Goal: Use online tool/utility: Utilize a website feature to perform a specific function

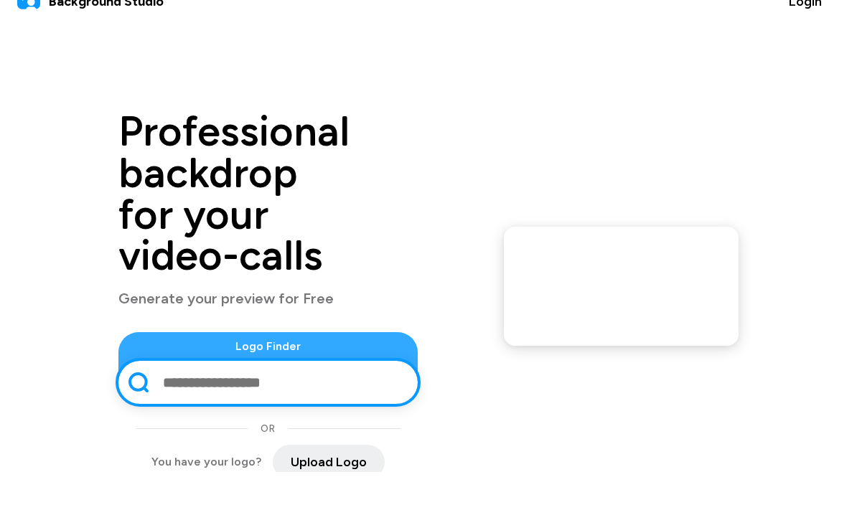
scroll to position [40, 0]
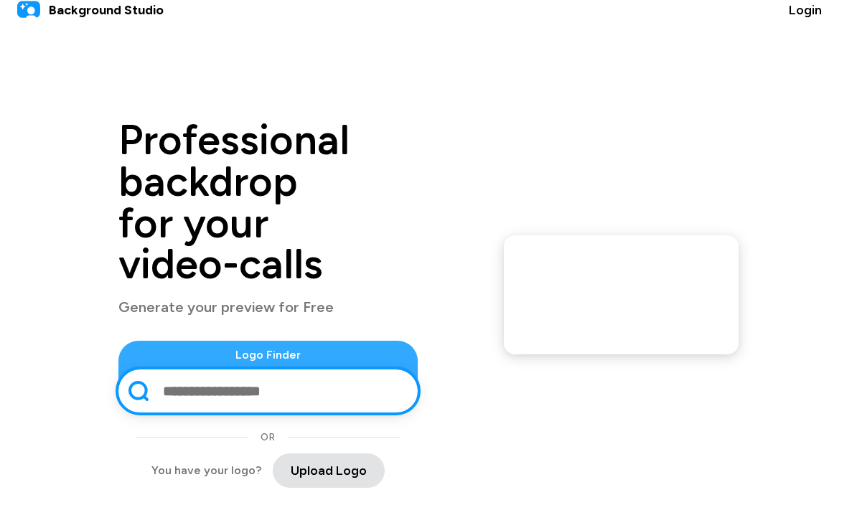
click at [305, 461] on span "Upload Logo" at bounding box center [329, 470] width 76 height 19
click at [302, 461] on span "Upload Logo" at bounding box center [329, 470] width 76 height 19
click at [291, 461] on span "Upload Logo" at bounding box center [329, 470] width 76 height 19
click at [292, 461] on span "Upload Logo" at bounding box center [329, 470] width 76 height 19
click at [320, 375] on input "text" at bounding box center [282, 390] width 242 height 37
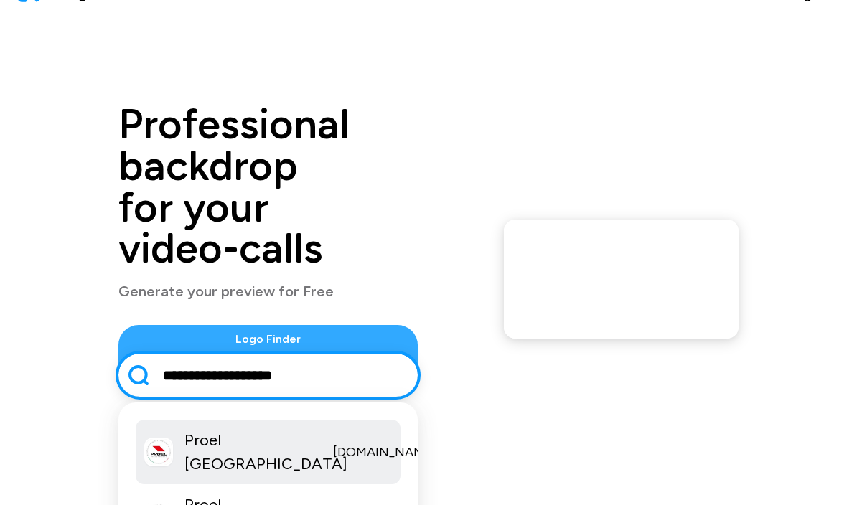
scroll to position [16, 0]
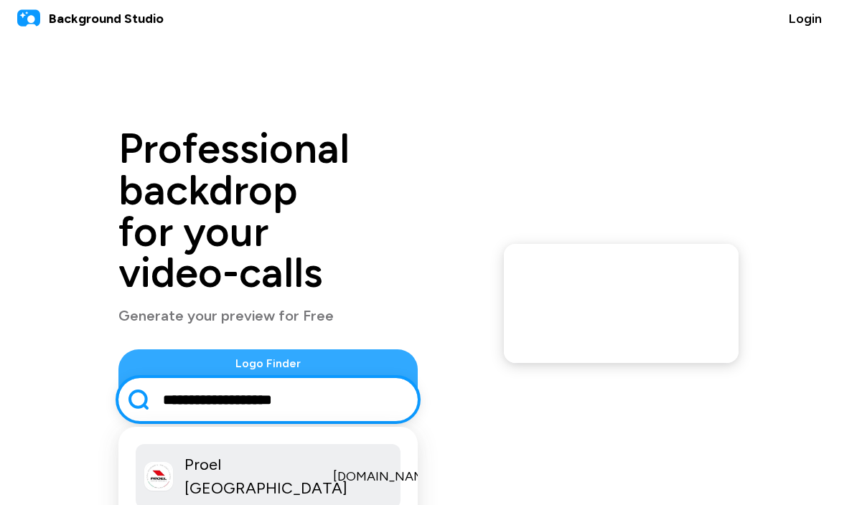
type input "**********"
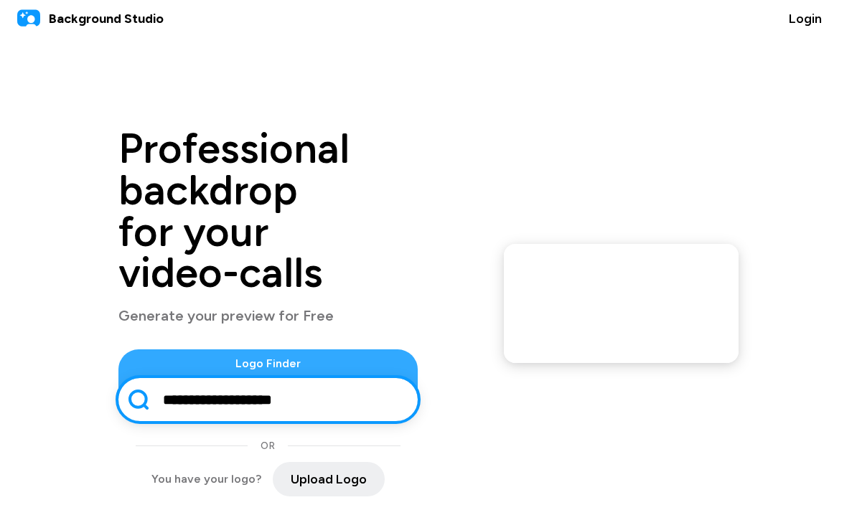
scroll to position [0, 0]
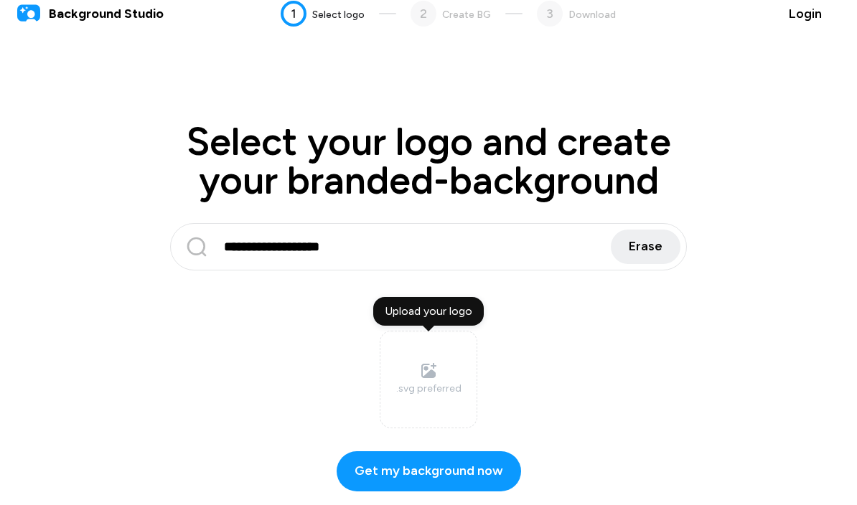
scroll to position [23, 0]
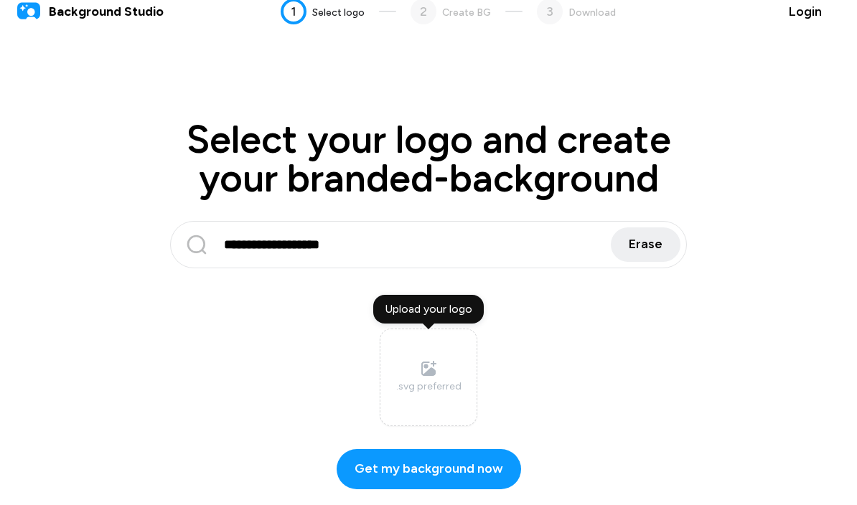
click at [448, 311] on div "Upload your logo" at bounding box center [428, 309] width 111 height 29
click at [0, 0] on input "Upload your logo .svg preferred" at bounding box center [0, 0] width 0 height 0
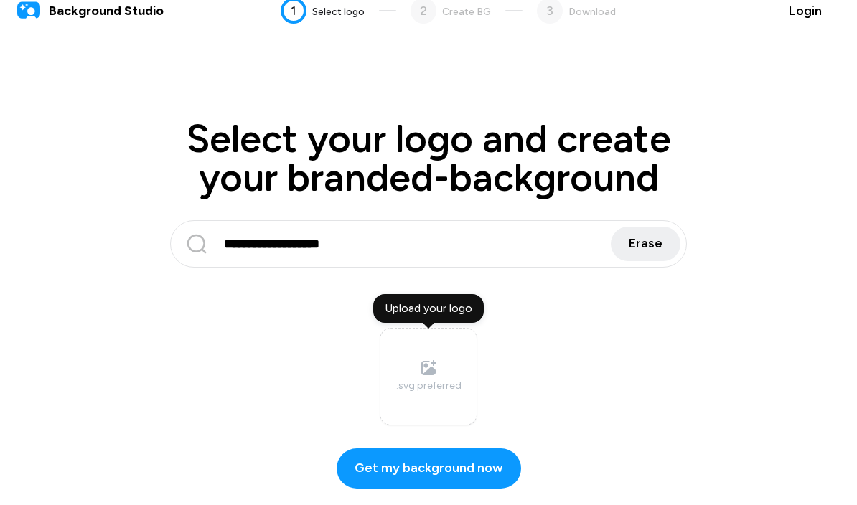
scroll to position [0, 0]
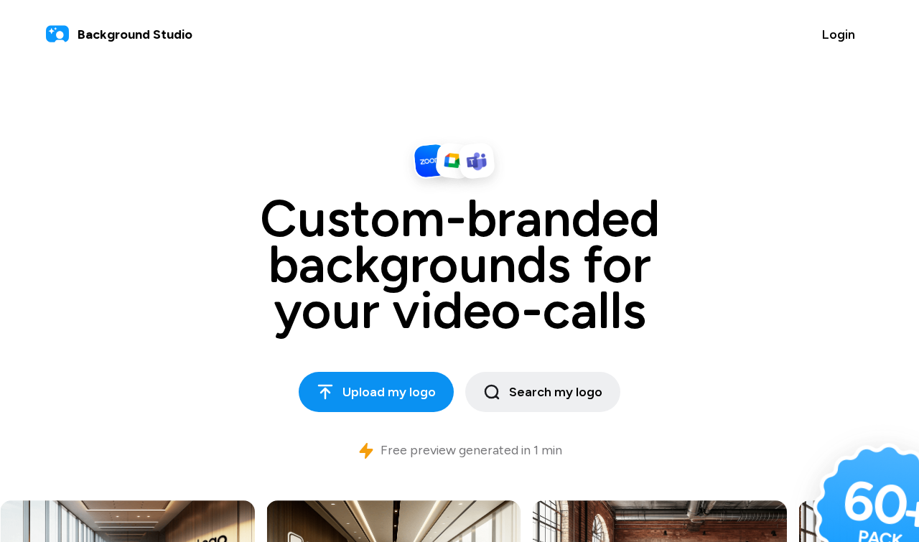
click at [345, 386] on span "Upload my logo" at bounding box center [376, 392] width 119 height 19
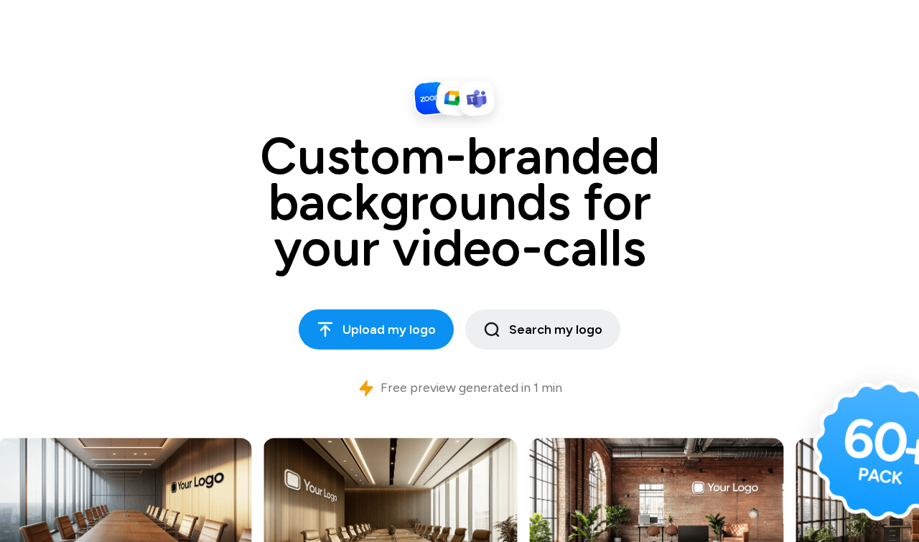
scroll to position [63, 0]
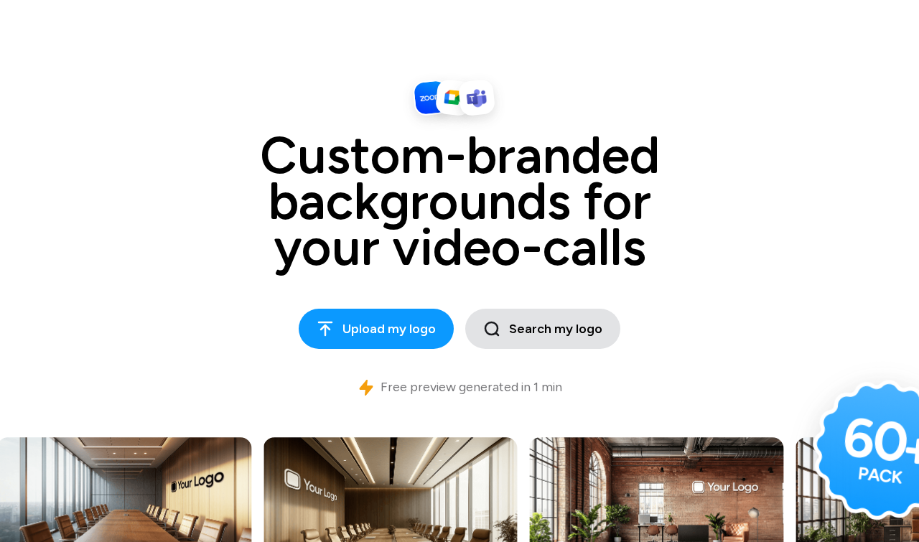
click at [548, 332] on span "Search my logo" at bounding box center [542, 328] width 119 height 19
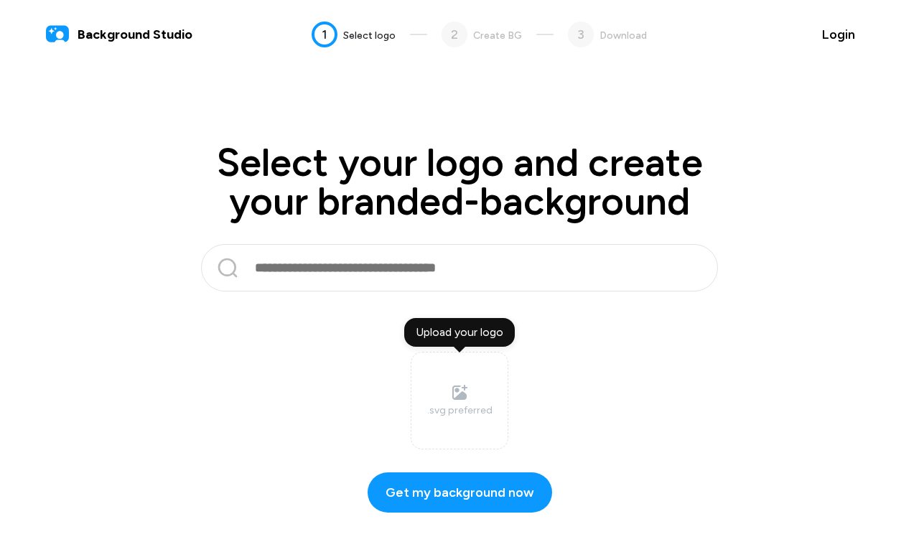
click at [525, 277] on input "text" at bounding box center [457, 267] width 408 height 34
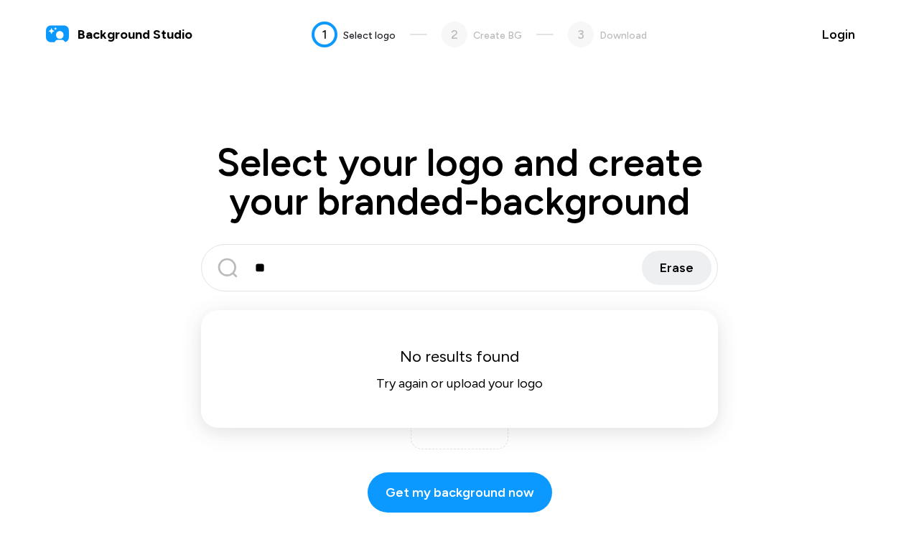
type input "*"
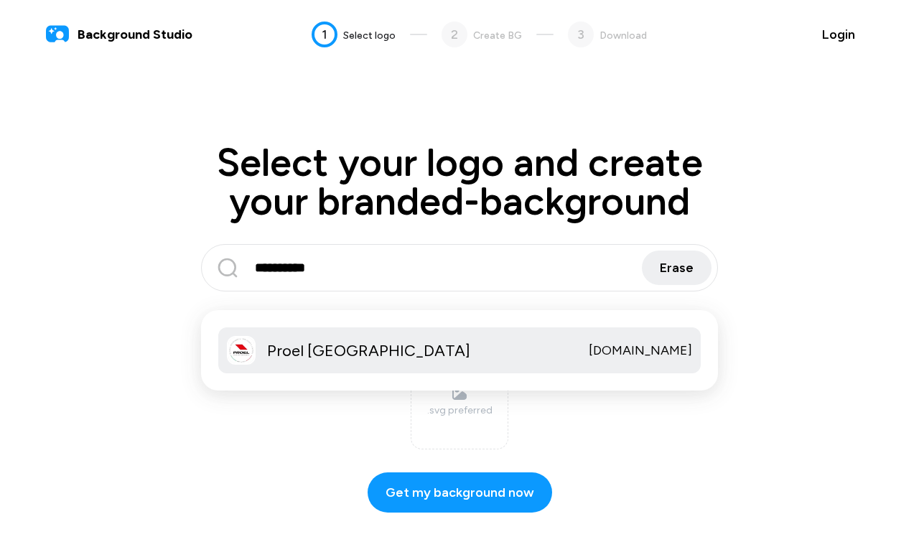
click at [591, 357] on p "[DOMAIN_NAME]" at bounding box center [640, 350] width 103 height 19
type input "**********"
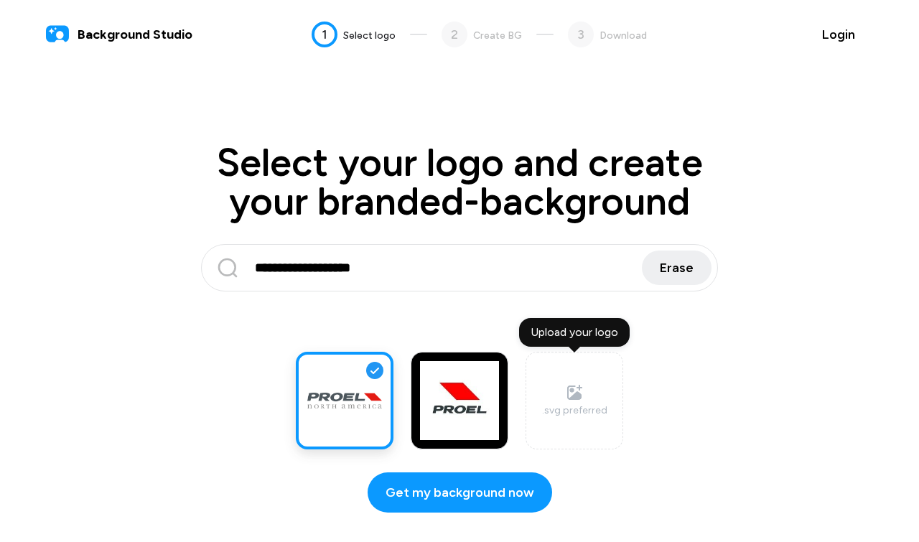
click at [365, 418] on label at bounding box center [345, 401] width 98 height 98
click at [482, 494] on span "Get my background now" at bounding box center [459, 492] width 149 height 19
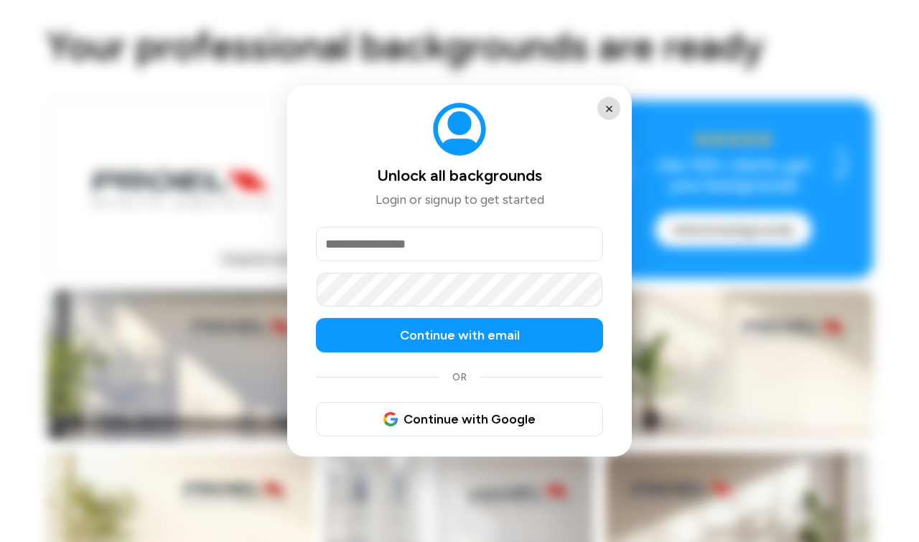
click at [618, 120] on button "×" at bounding box center [608, 108] width 23 height 23
